Goal: Information Seeking & Learning: Learn about a topic

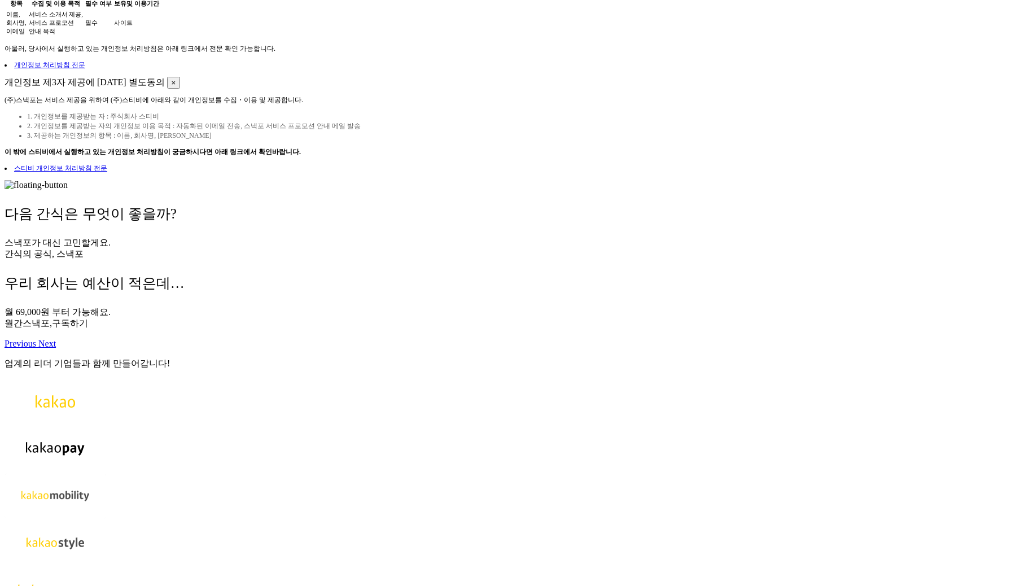
scroll to position [182, 0]
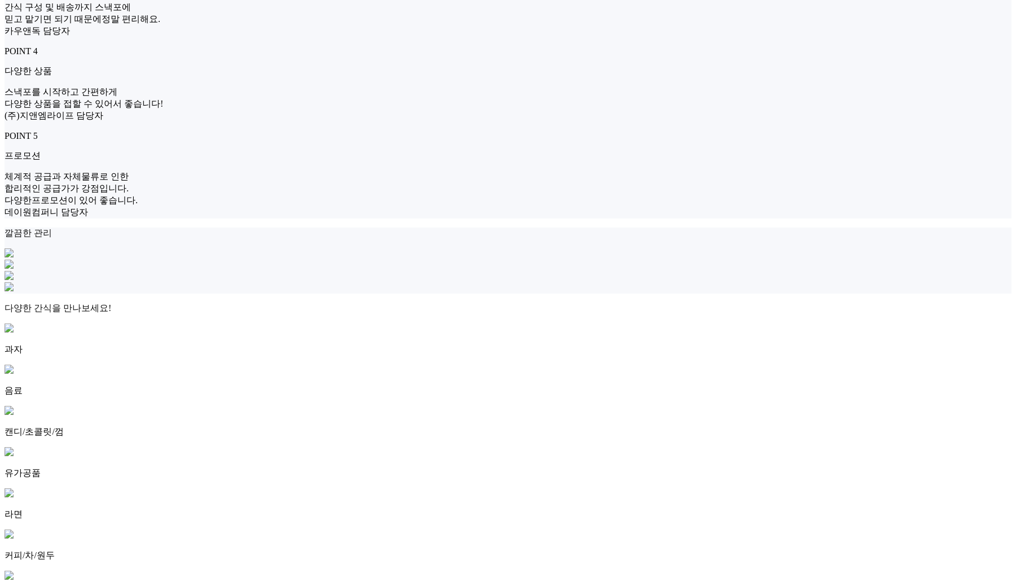
scroll to position [880, 0]
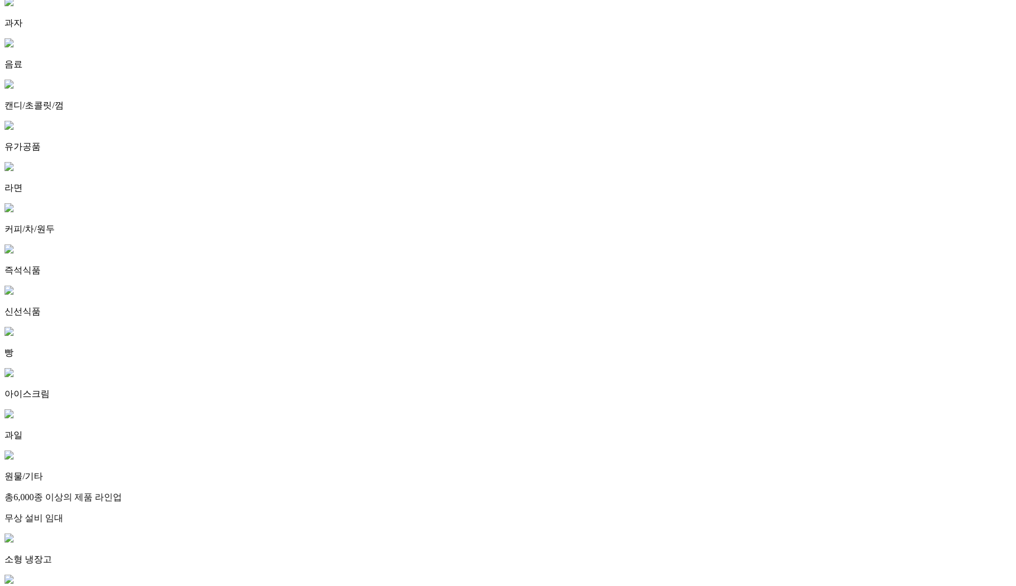
scroll to position [119, 0]
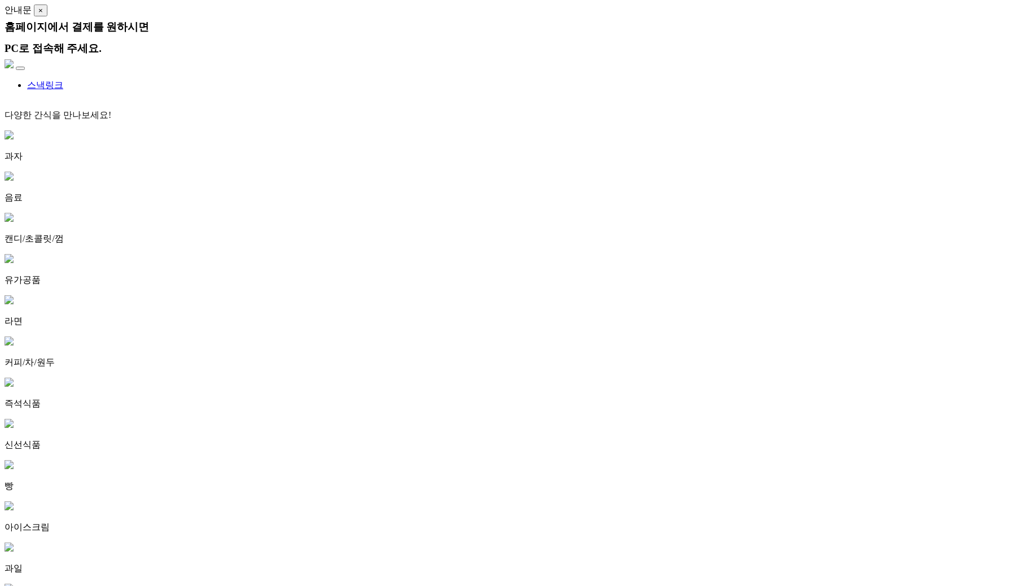
click at [14, 59] on img at bounding box center [9, 63] width 9 height 9
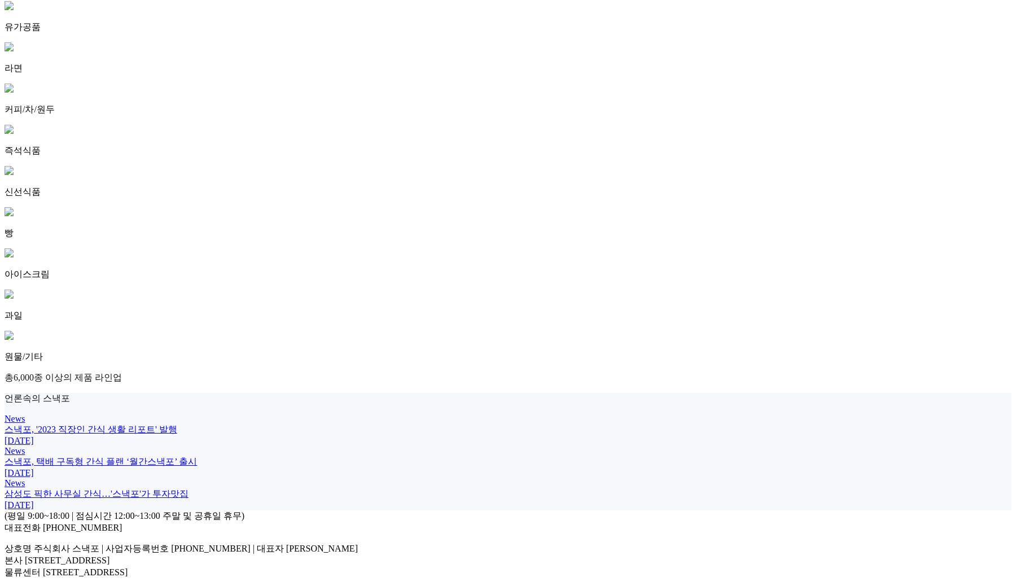
scroll to position [357, 0]
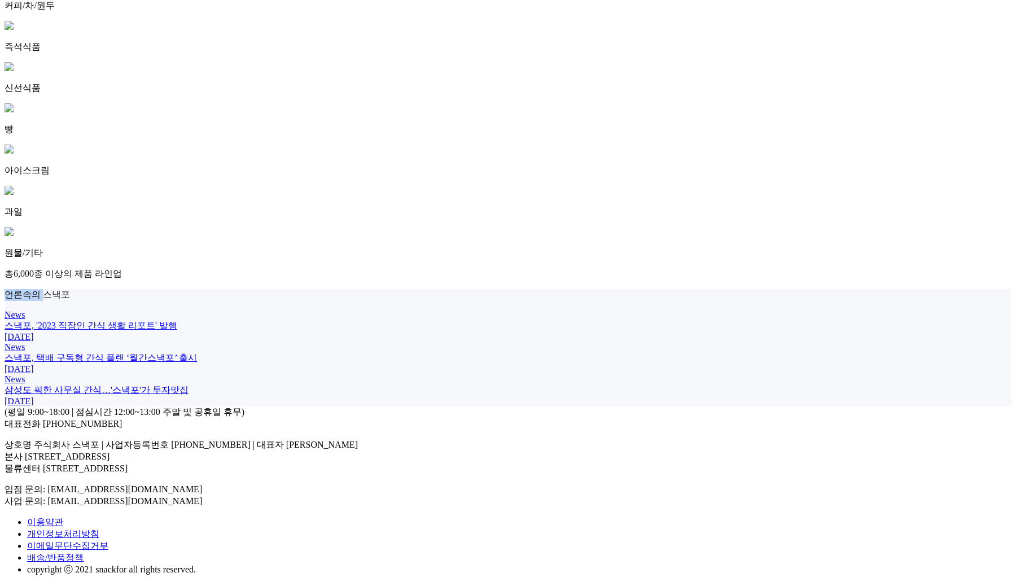
drag, startPoint x: 451, startPoint y: 130, endPoint x: 525, endPoint y: 130, distance: 73.4
click at [525, 289] on p "언론속의 스낵포" at bounding box center [508, 295] width 1007 height 12
copy p "언론속의 스"
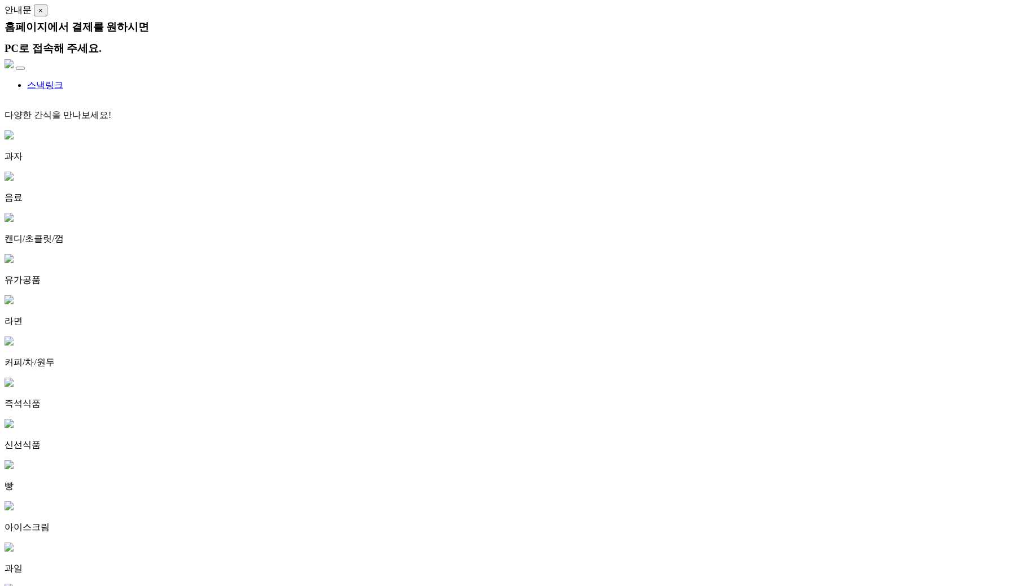
click at [14, 60] on link at bounding box center [9, 65] width 9 height 10
click at [63, 80] on link "스낵링크" at bounding box center [45, 85] width 36 height 10
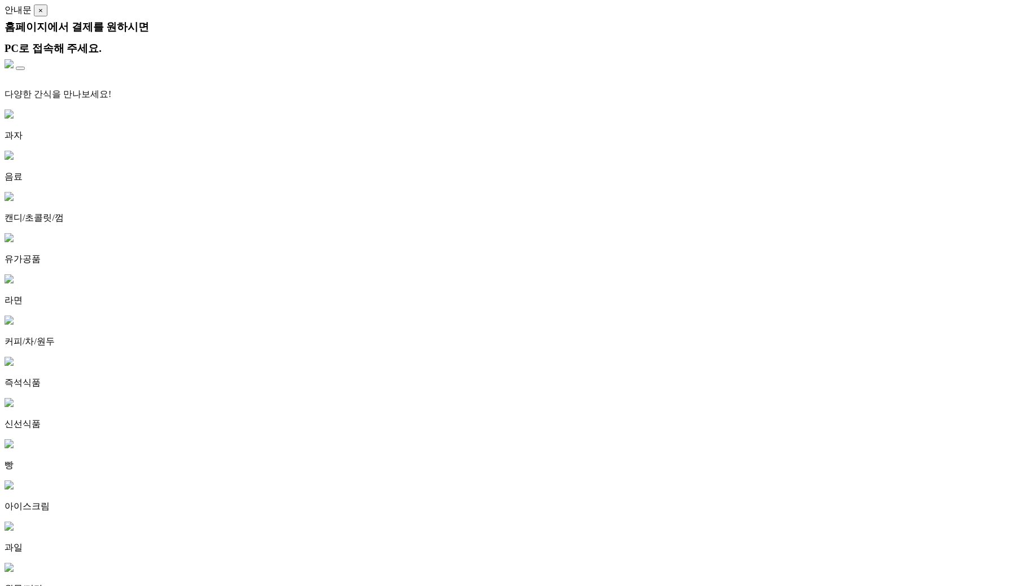
scroll to position [12, 0]
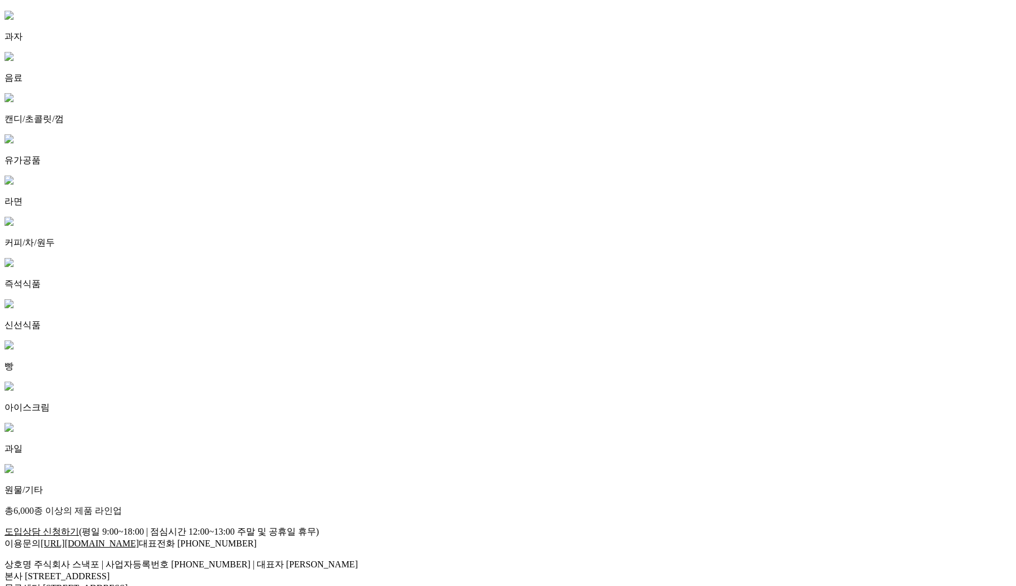
scroll to position [21, 0]
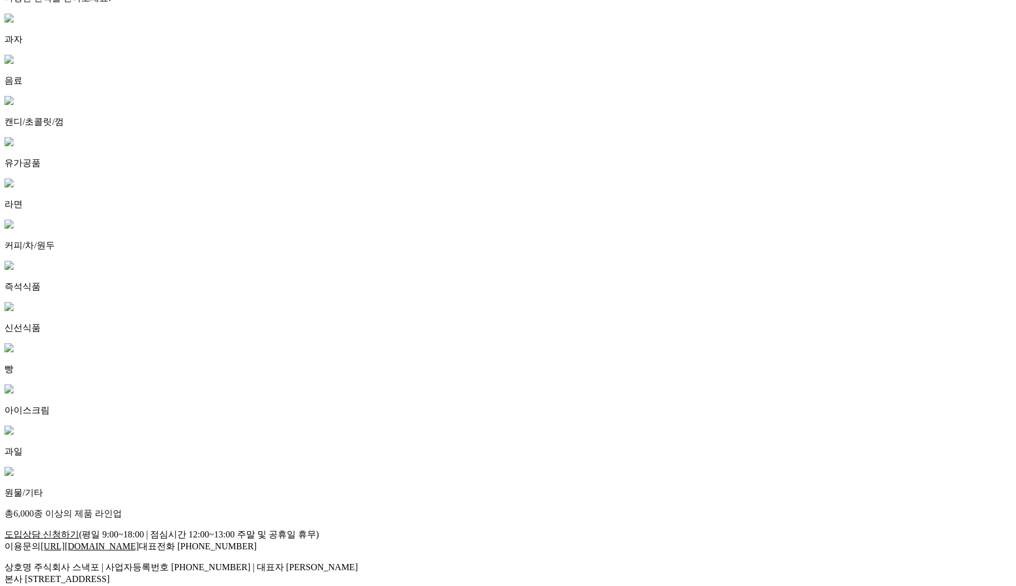
click at [345, 383] on div "다양한 간식을 만나보세요! 과자 음료 캔디/초콜릿/껌 유가공품 [GEOGRAPHIC_DATA] 커피/차/원두 즉석식품 신선식품 빵 [GEOGR…" at bounding box center [508, 256] width 1007 height 545
click at [410, 349] on div "다양한 간식을 만나보세요! 과자 음료 캔디/초콜릿/껌 유가공품 [GEOGRAPHIC_DATA] 커피/차/원두 즉석식품 신선식품 빵 [GEOGR…" at bounding box center [508, 256] width 1007 height 545
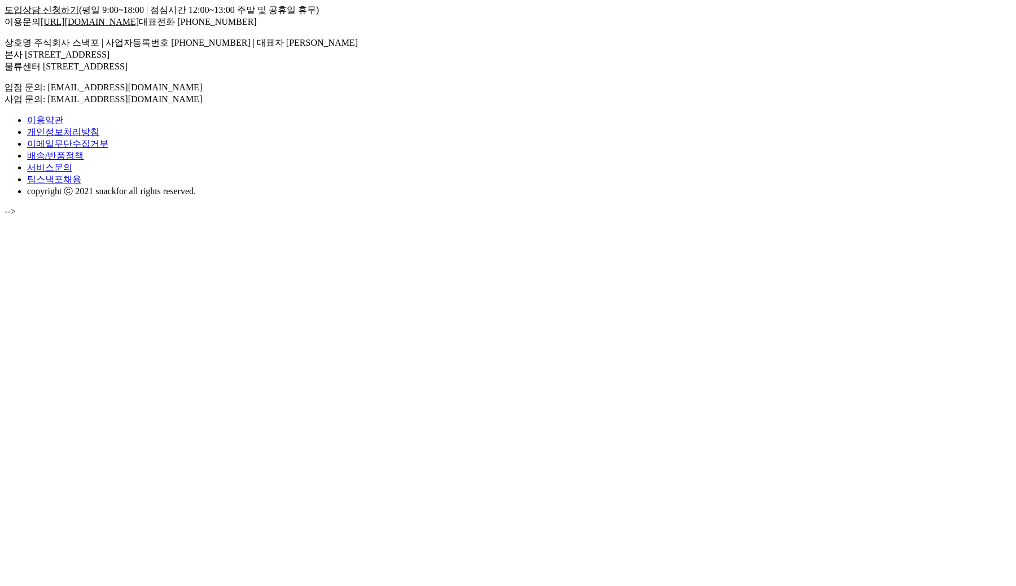
click at [384, 106] on div "도입상담 신청하기 (평일 9:00~18:00 | 점심시간 12:00~13:00 주말 및 공휴일 휴무) 이용문의 http://snackfor.c…" at bounding box center [508, 55] width 1007 height 101
click at [72, 172] on link "서비스문의" at bounding box center [49, 168] width 45 height 10
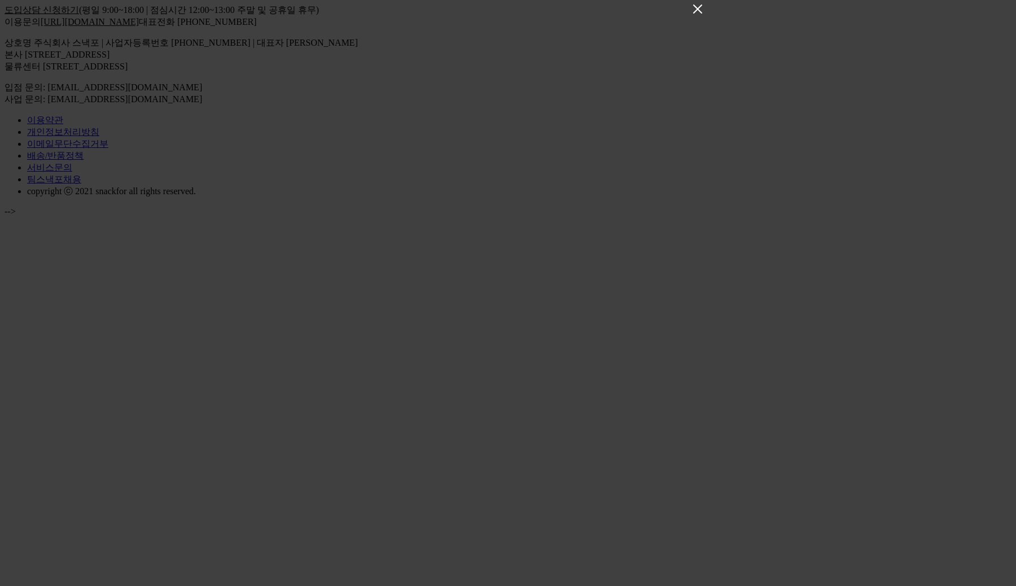
click at [694, 14] on icon "Close" at bounding box center [698, 9] width 14 height 14
